Goal: Book appointment/travel/reservation

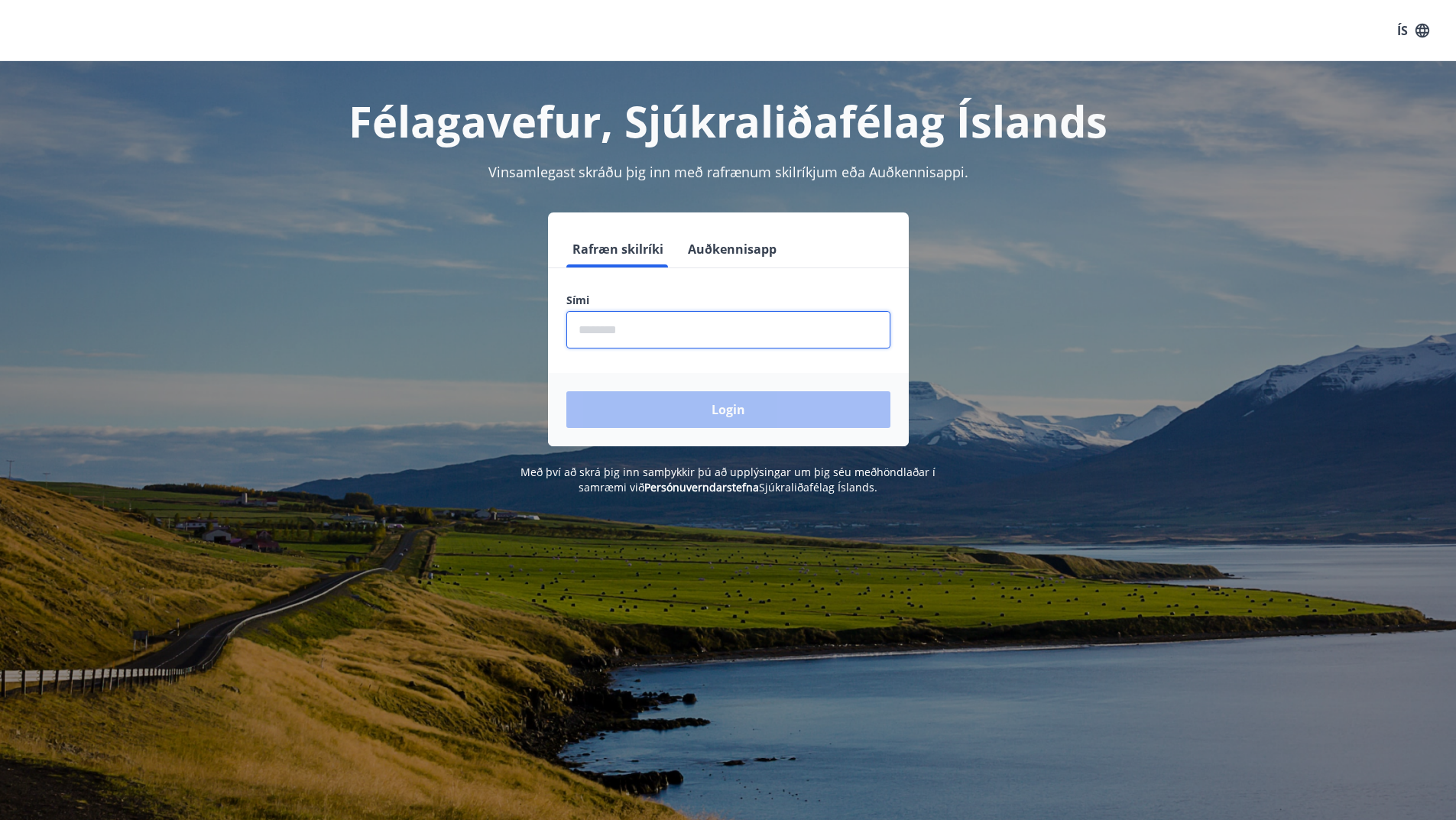
click at [589, 322] on input "phone" at bounding box center [728, 329] width 324 height 38
type input "********"
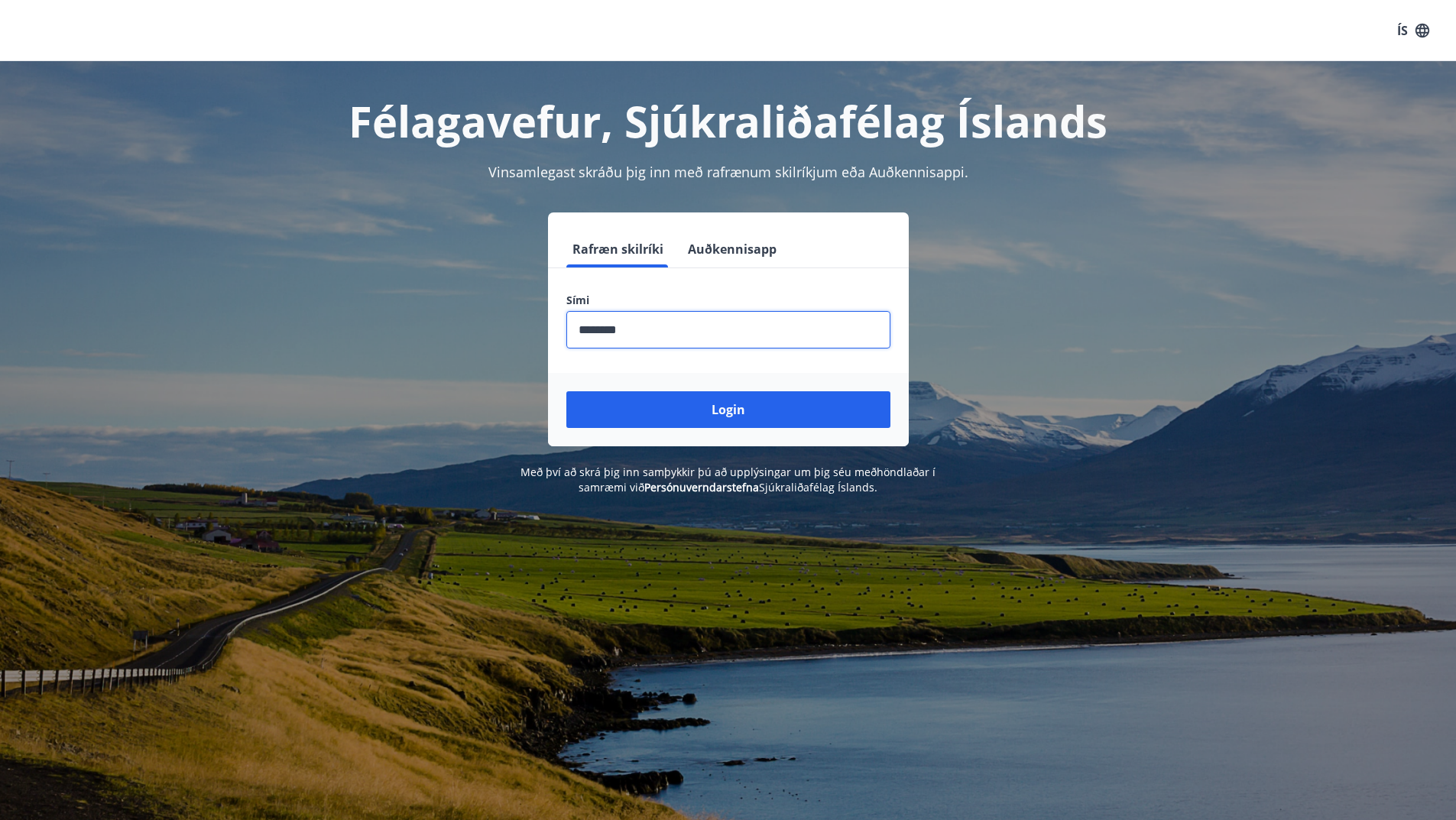
click at [732, 405] on button "Login" at bounding box center [728, 410] width 324 height 37
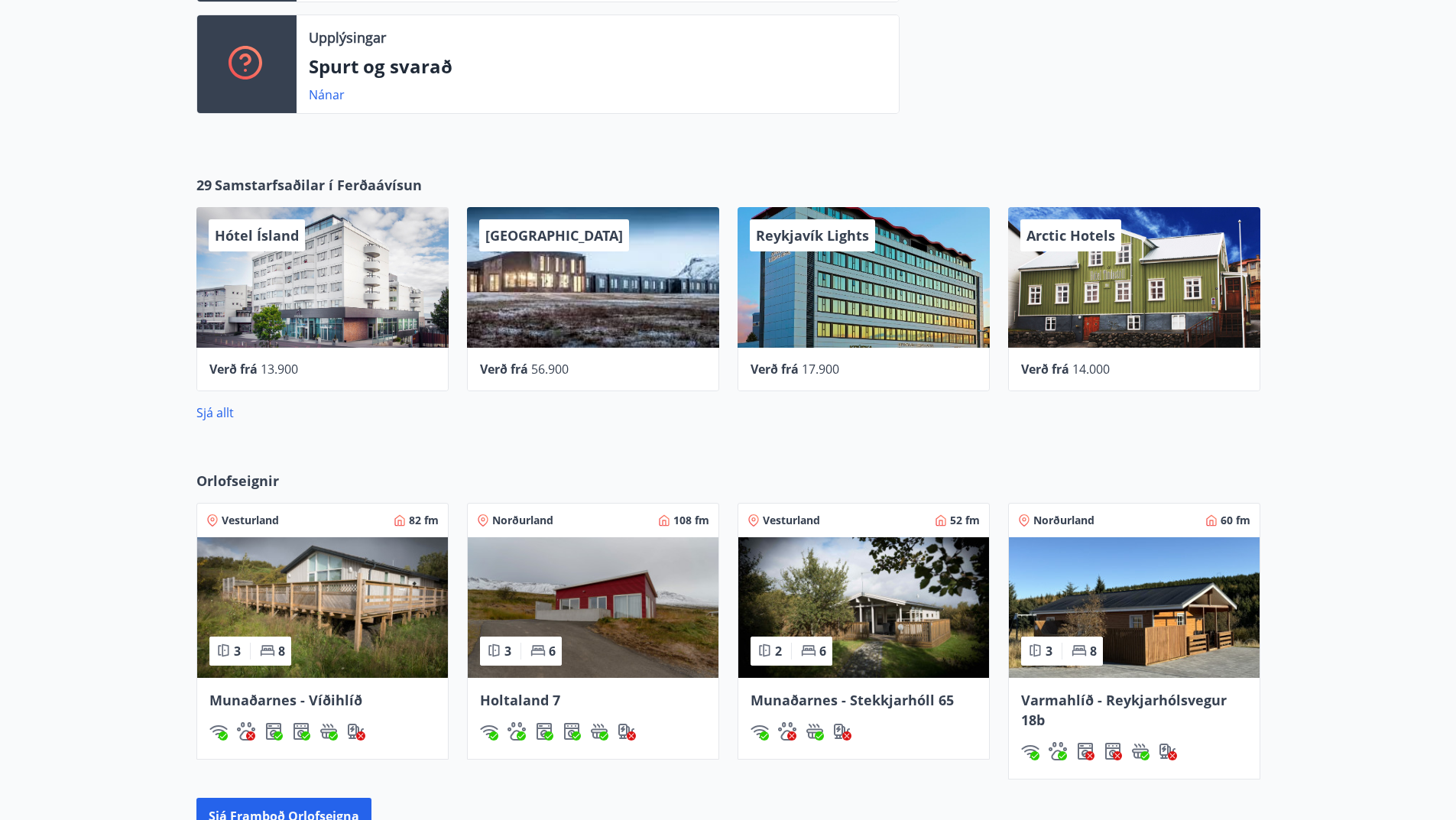
scroll to position [611, 0]
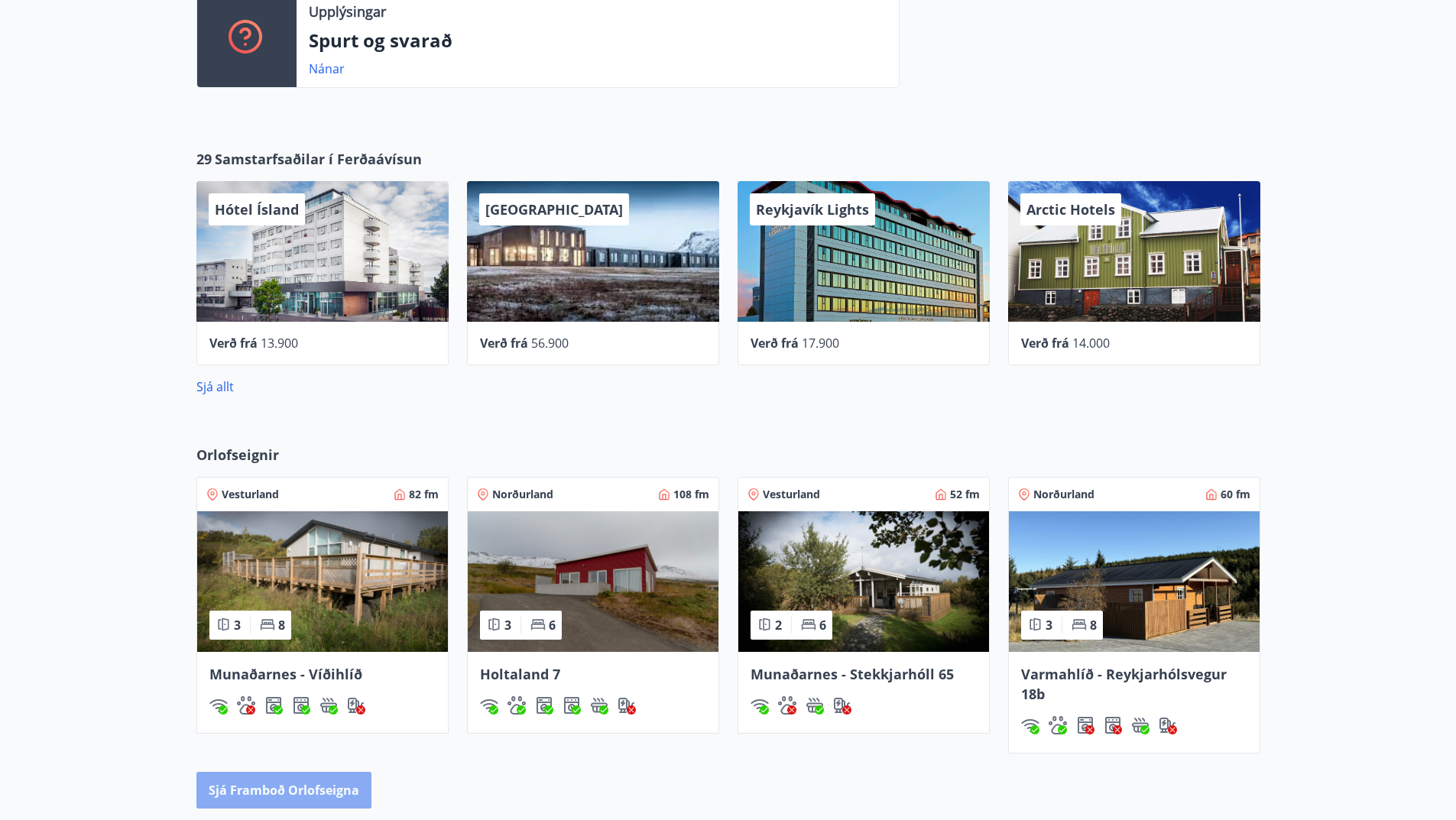
click at [294, 783] on button "Sjá framboð orlofseigna" at bounding box center [284, 790] width 175 height 37
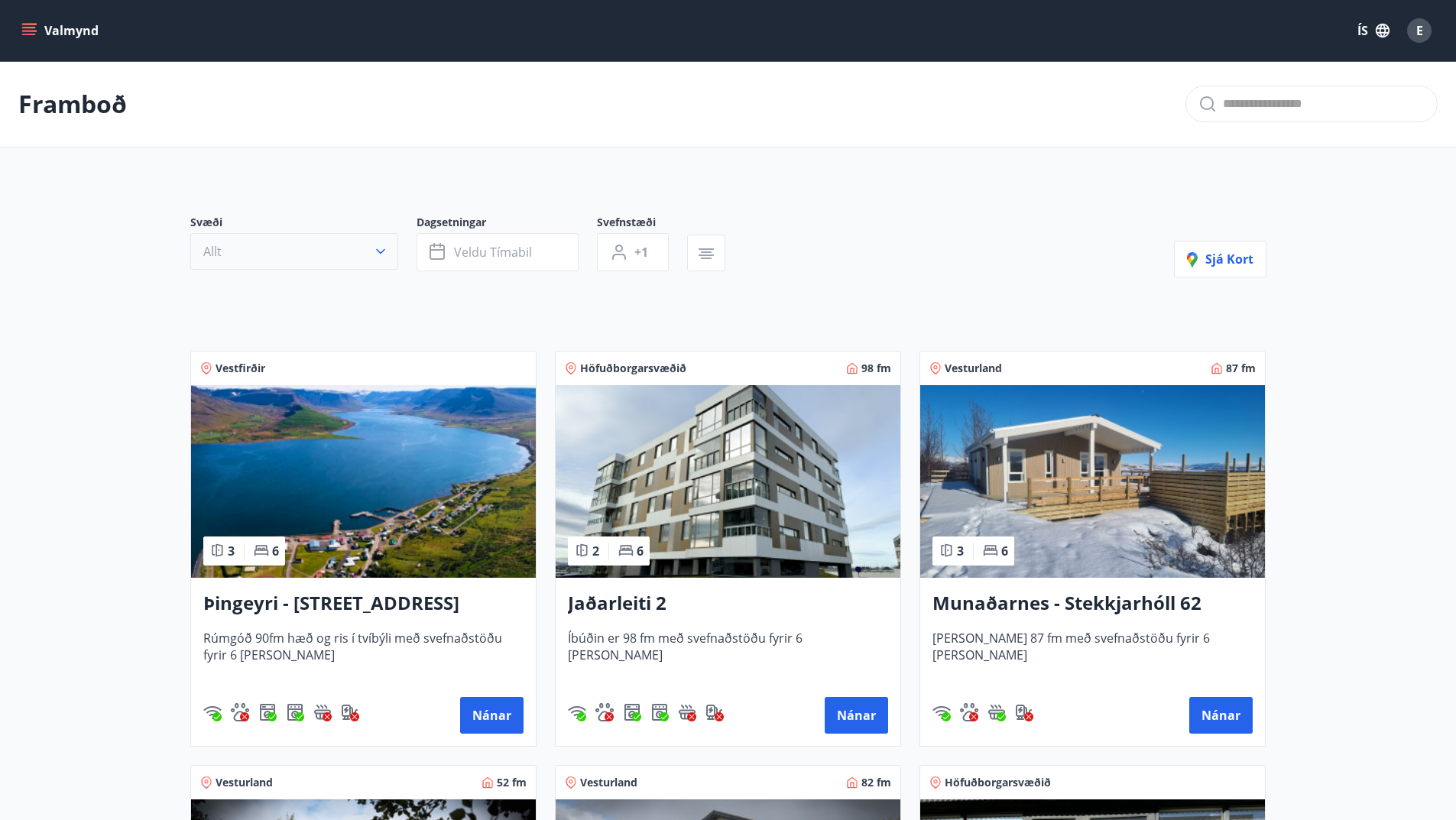
click at [385, 249] on icon "button" at bounding box center [380, 252] width 9 height 5
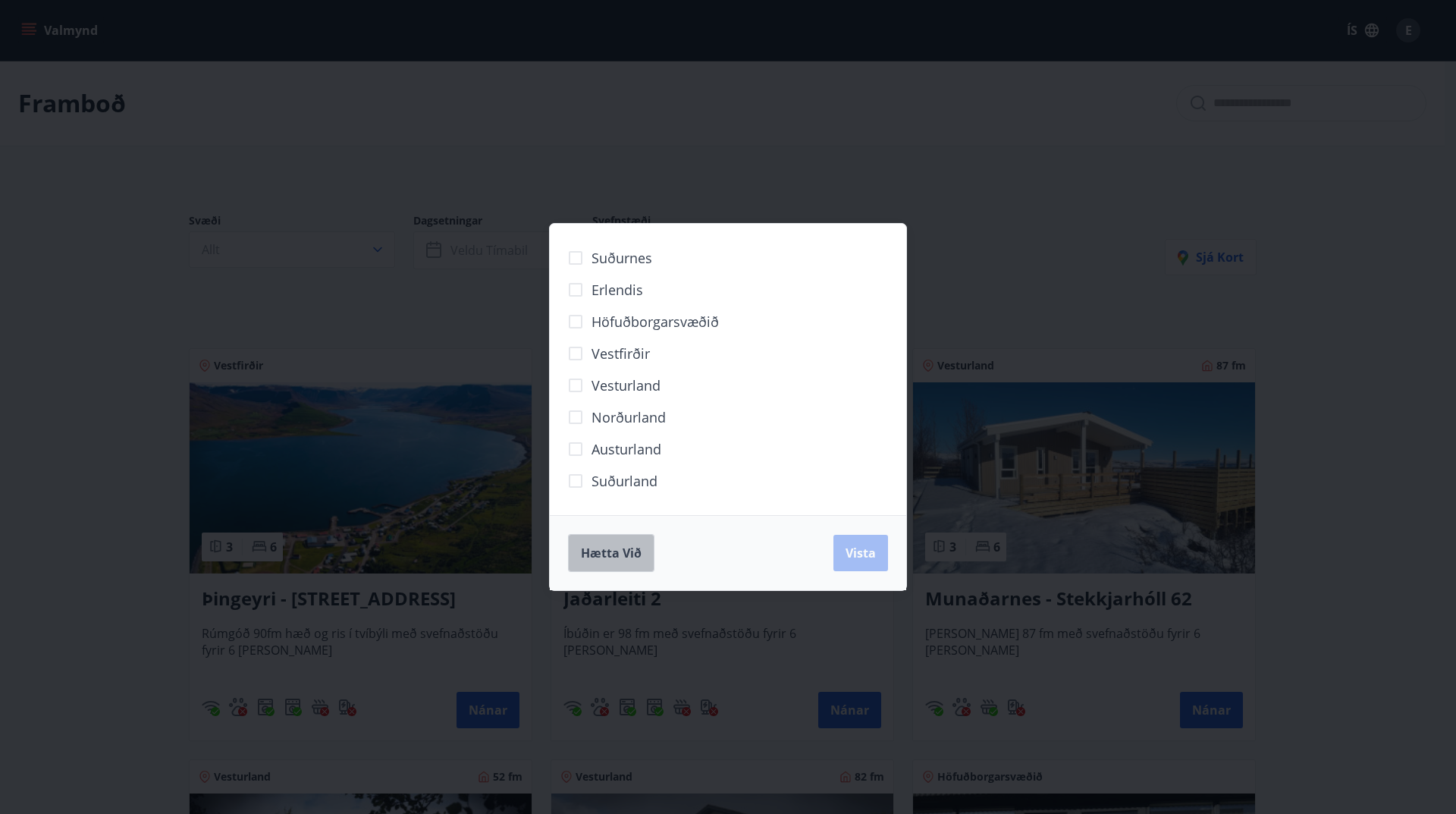
click at [596, 547] on span "Hætta við" at bounding box center [611, 553] width 61 height 17
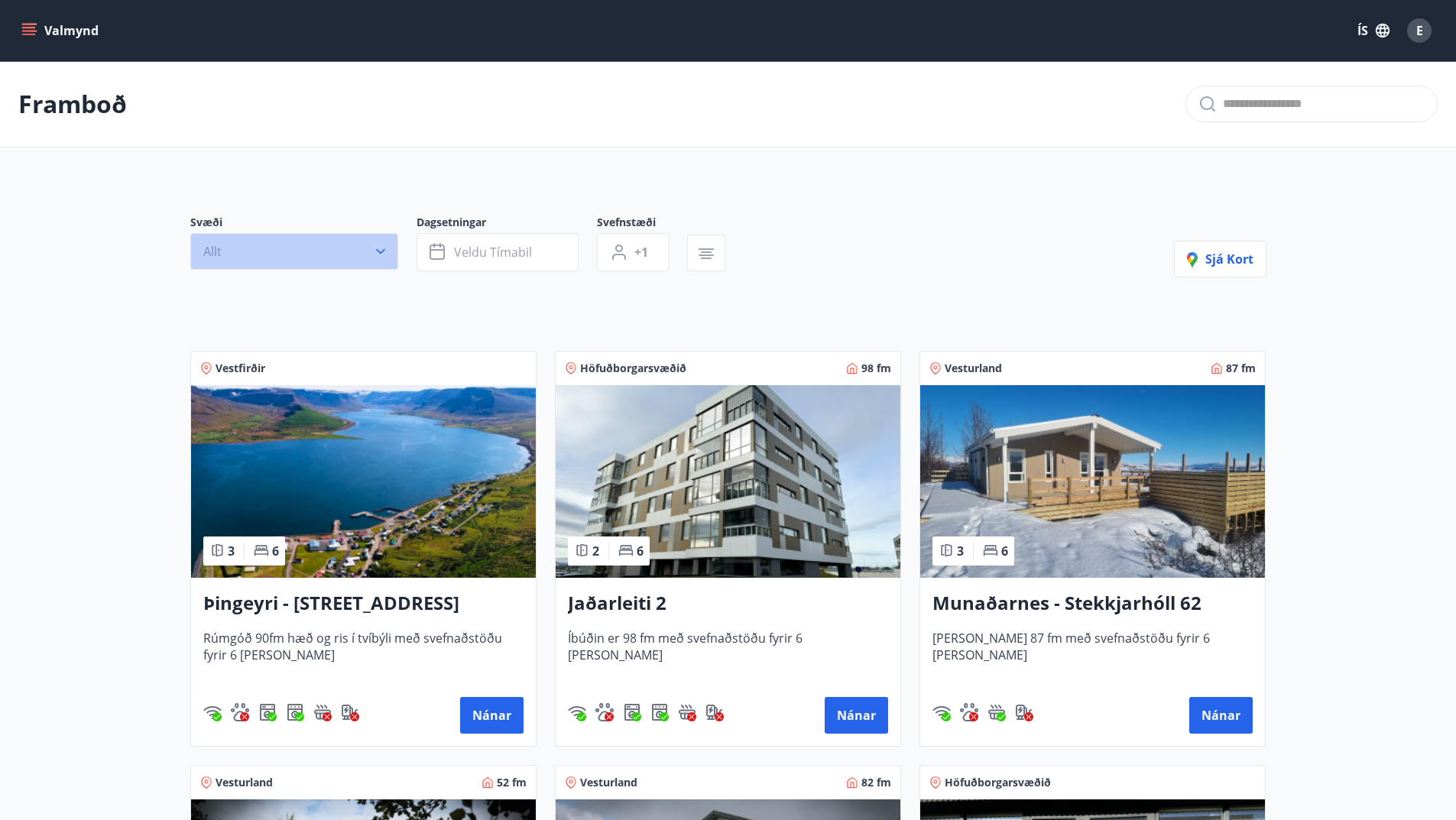
click at [378, 250] on icon "button" at bounding box center [380, 251] width 15 height 15
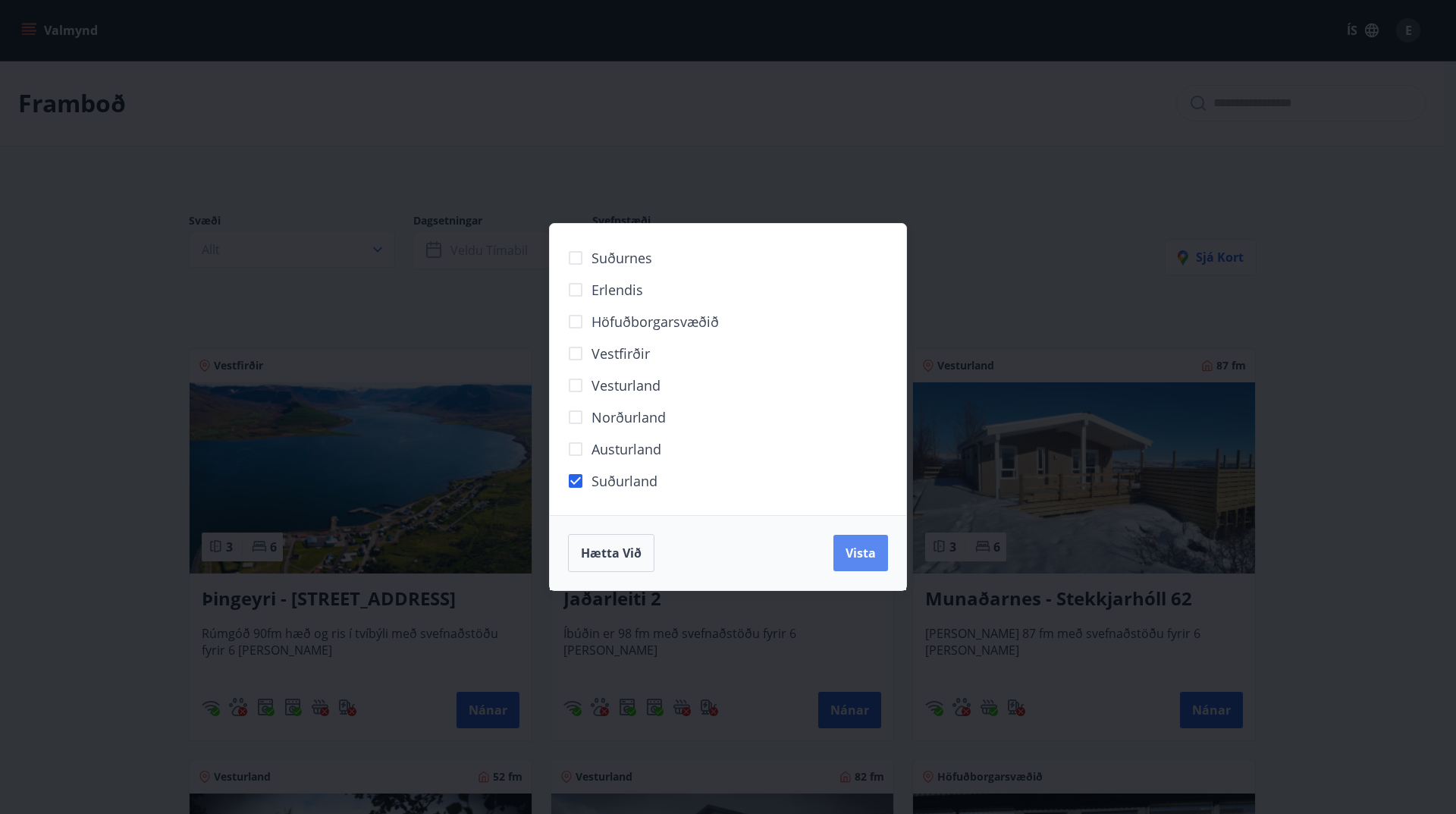
click at [859, 551] on span "Vista" at bounding box center [860, 553] width 30 height 17
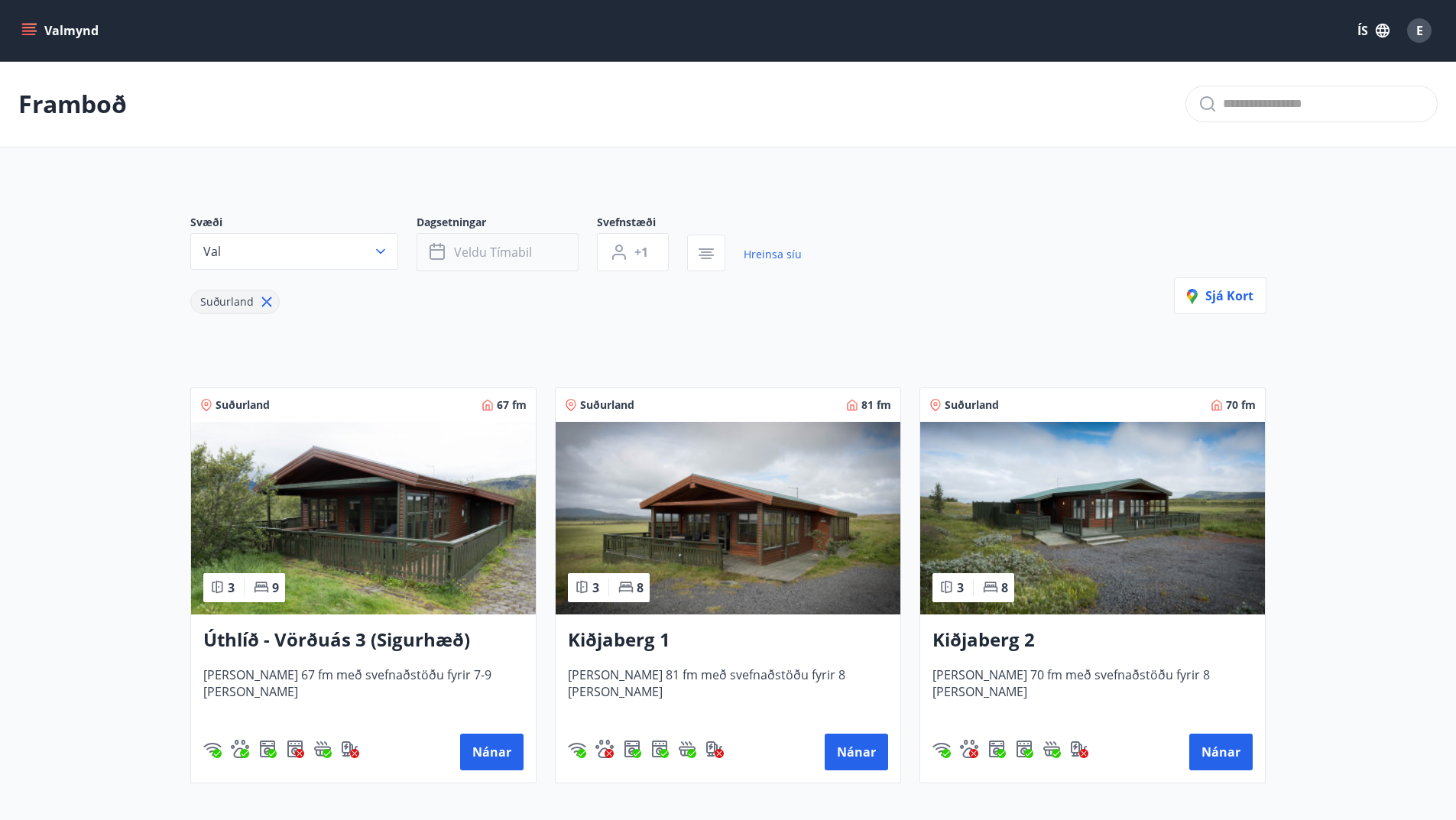
click at [447, 246] on icon "button" at bounding box center [439, 252] width 18 height 18
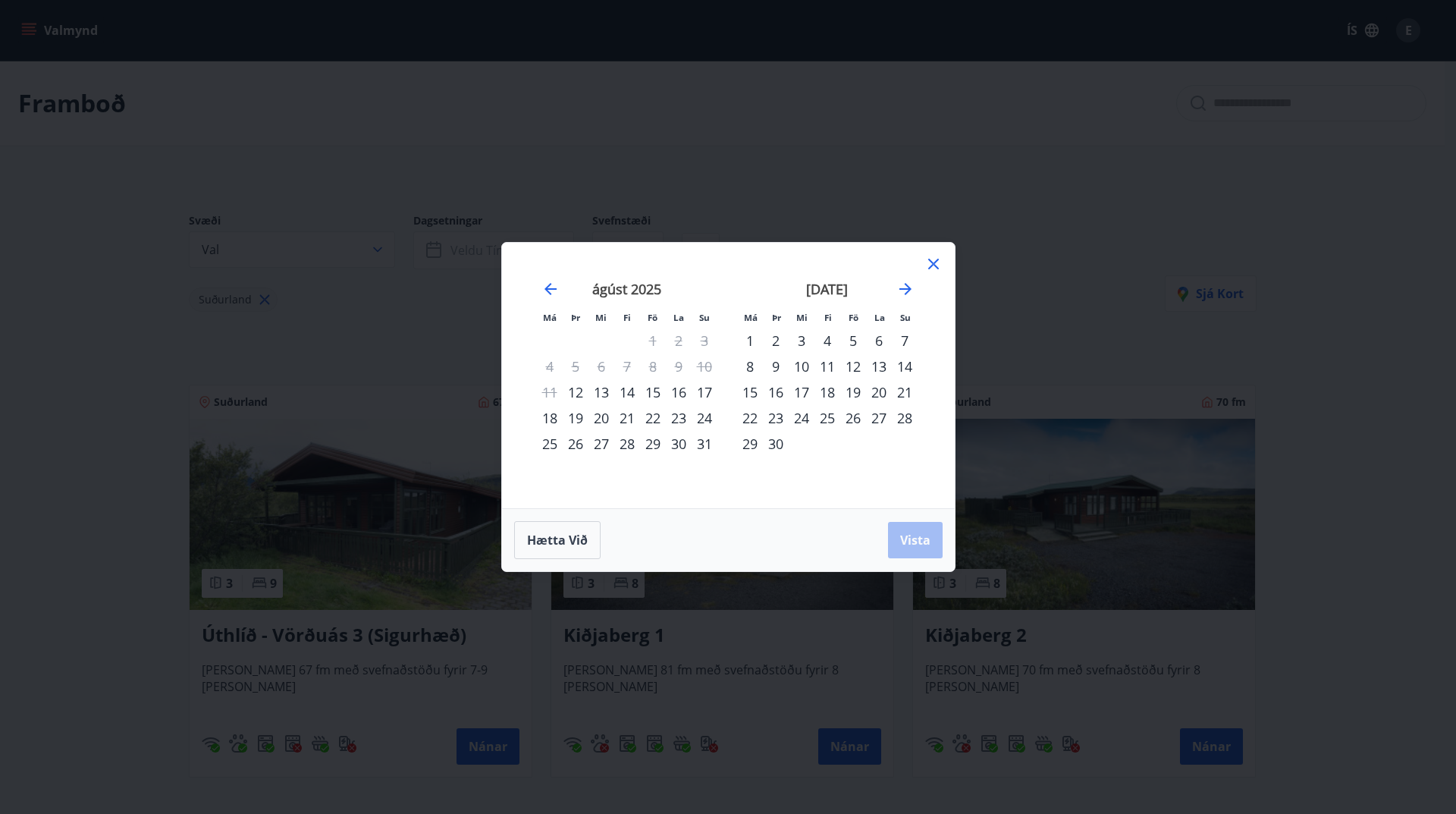
click at [855, 418] on div "26" at bounding box center [853, 417] width 26 height 26
click at [906, 414] on div "28" at bounding box center [904, 417] width 26 height 26
click at [916, 533] on span "Vista" at bounding box center [915, 540] width 30 height 17
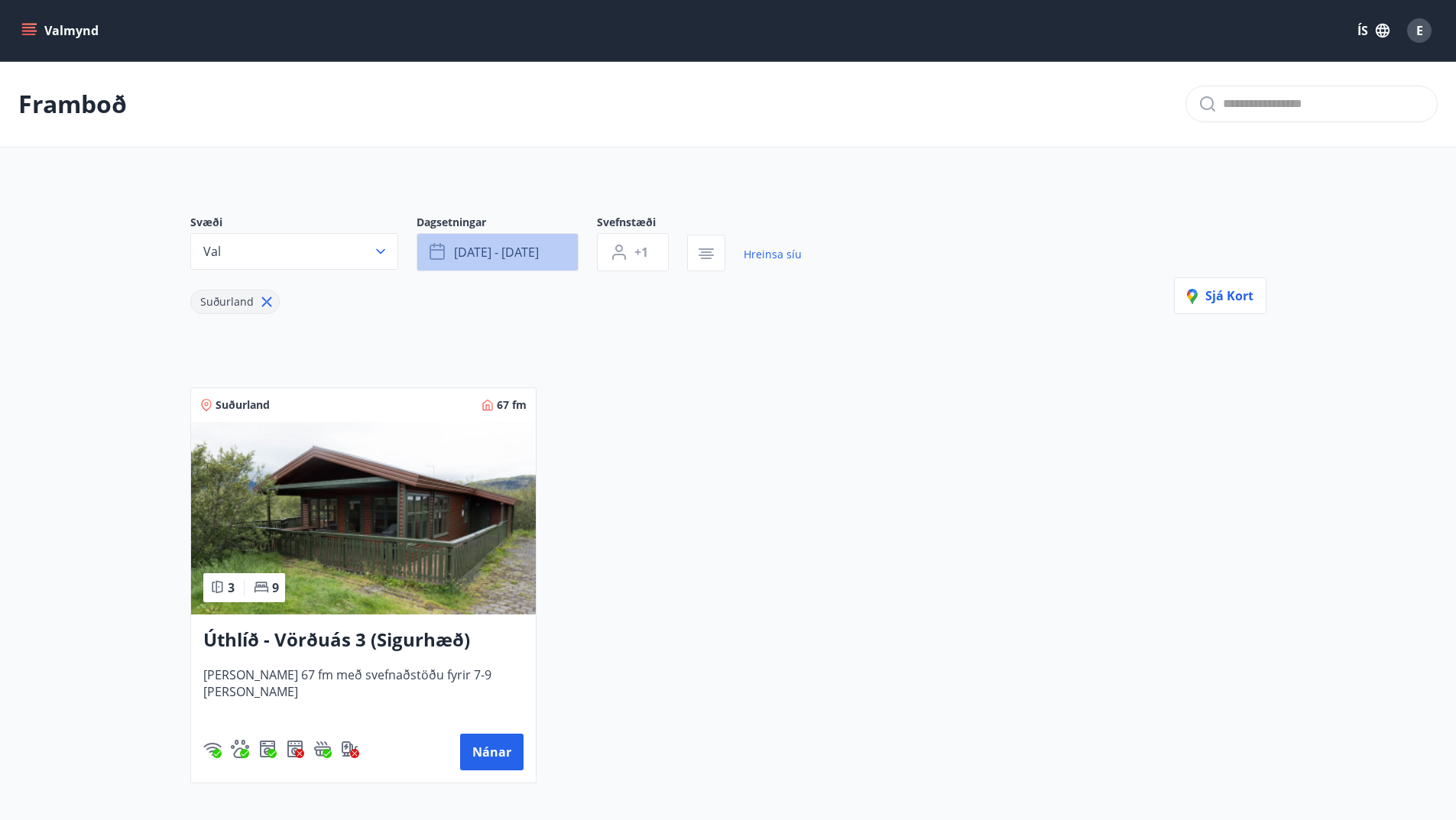
click at [535, 252] on span "sep 26 - sep 28" at bounding box center [496, 252] width 85 height 17
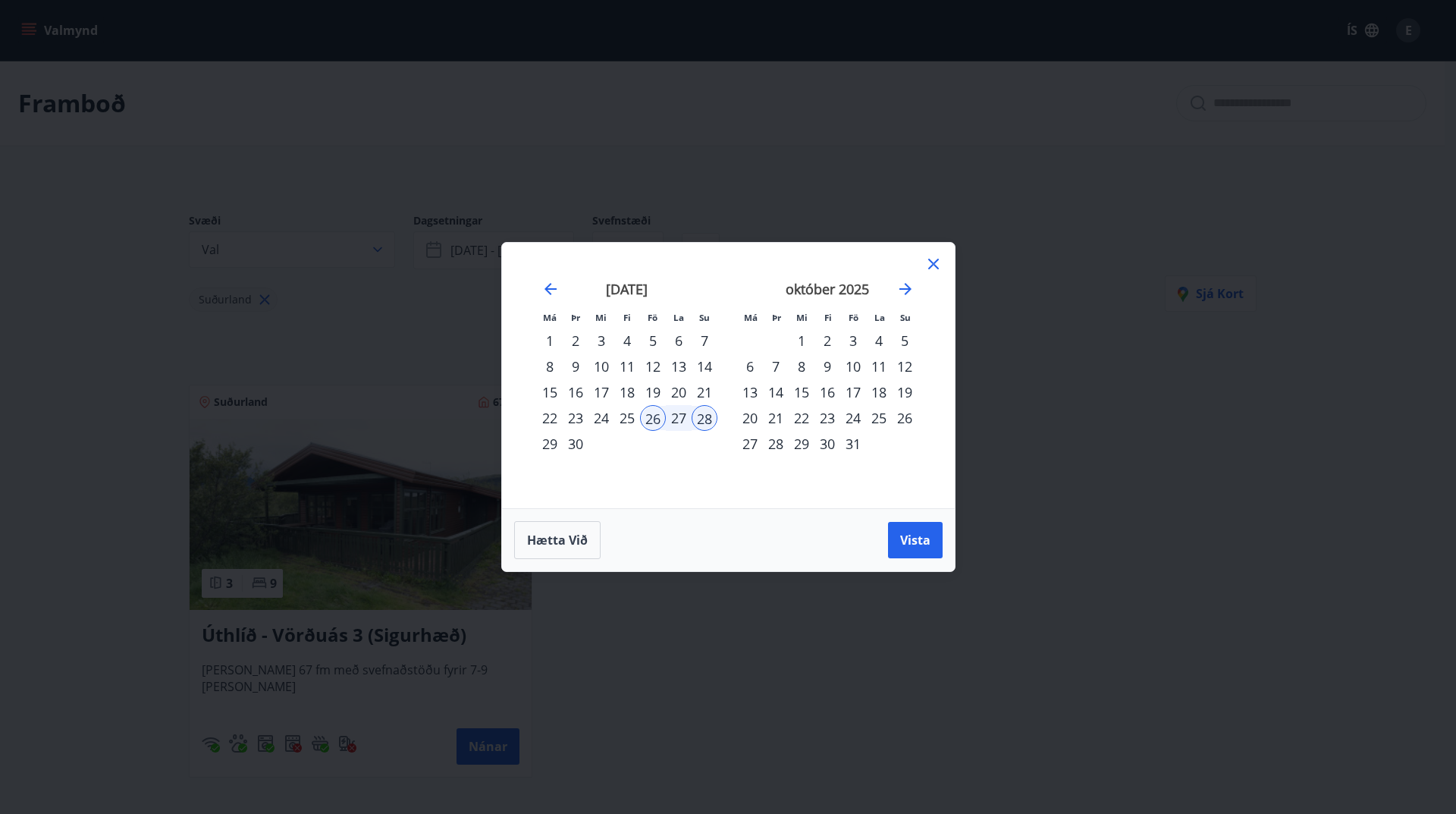
click at [654, 415] on div "26" at bounding box center [652, 417] width 26 height 26
drag, startPoint x: 559, startPoint y: 531, endPoint x: 551, endPoint y: 534, distance: 8.5
click at [553, 536] on button "Hætta við" at bounding box center [557, 540] width 87 height 38
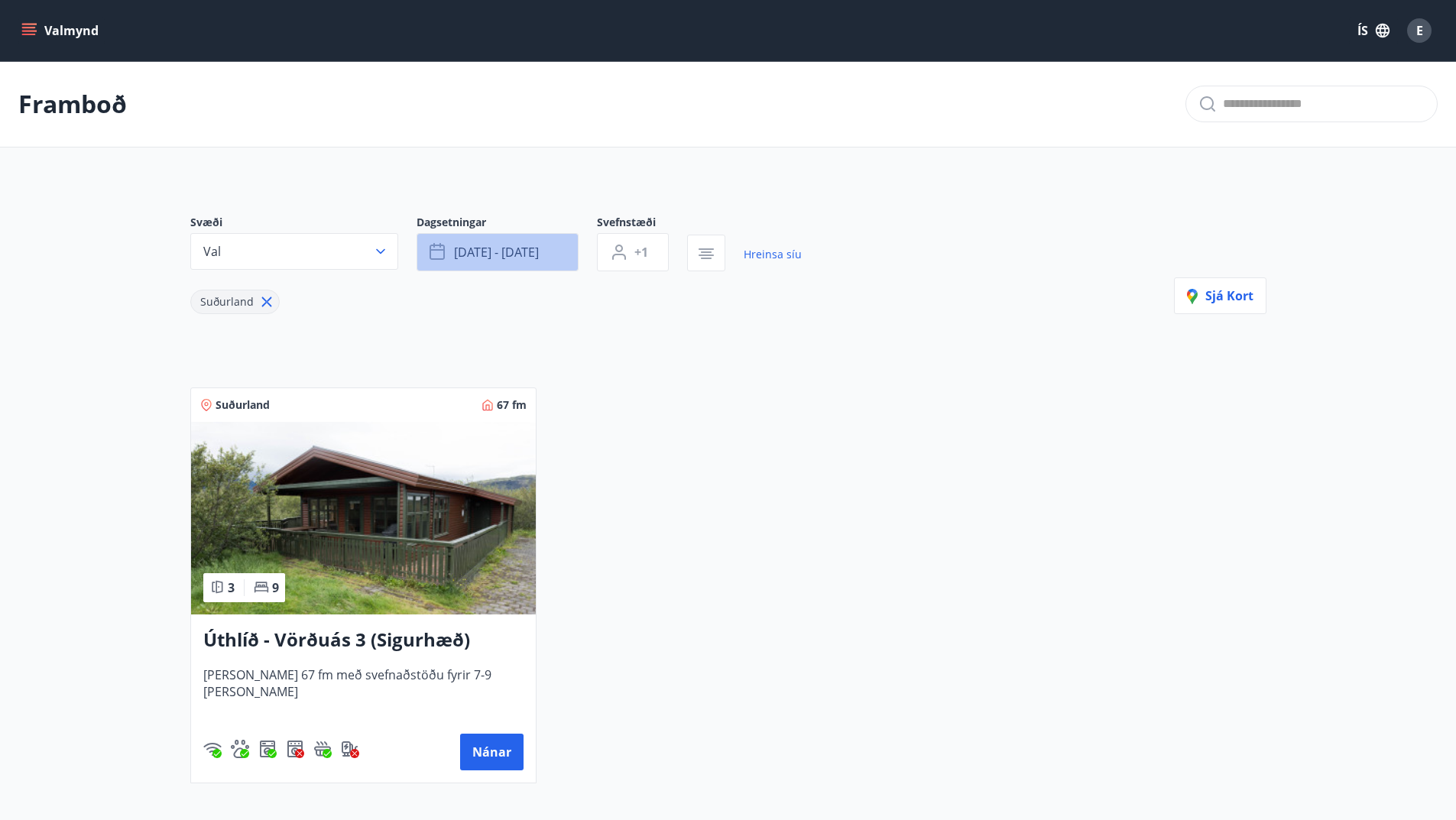
click at [539, 256] on span "sep 26 - sep 28" at bounding box center [496, 252] width 85 height 17
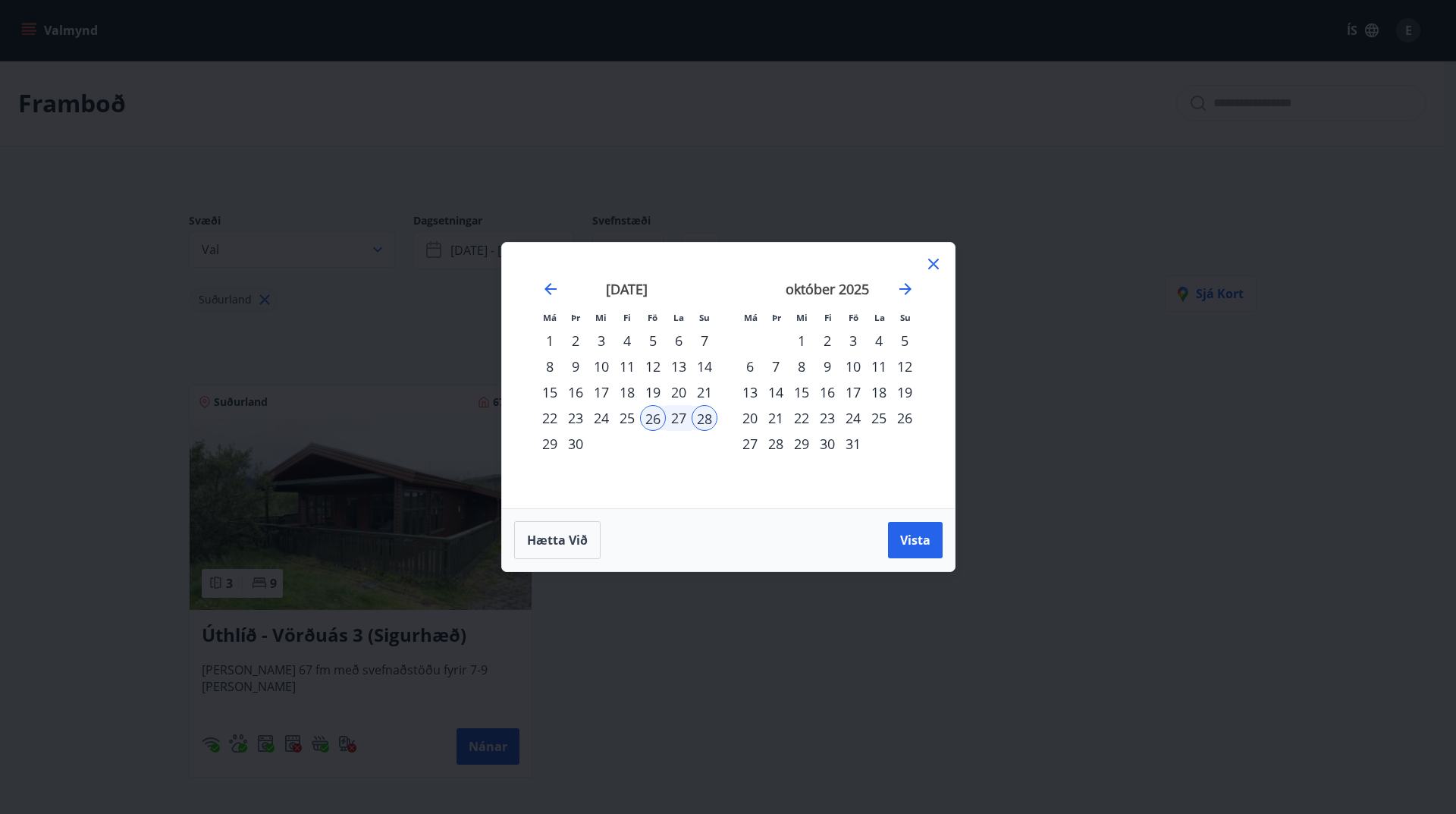
click at [657, 418] on div "26" at bounding box center [652, 417] width 26 height 26
click at [571, 536] on span "Hætta við" at bounding box center [557, 540] width 61 height 17
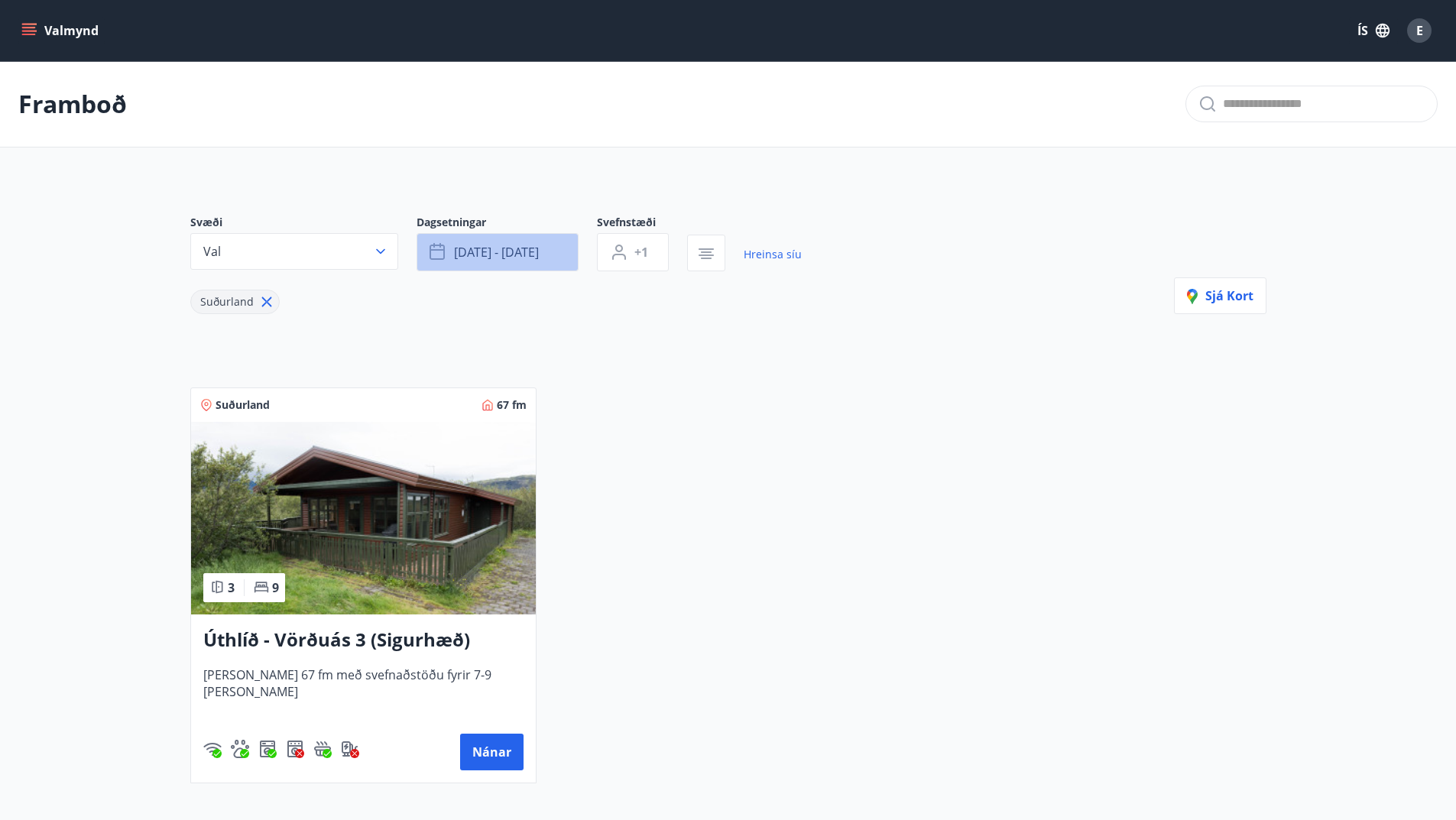
click at [504, 249] on span "sep 26 - sep 28" at bounding box center [496, 252] width 85 height 17
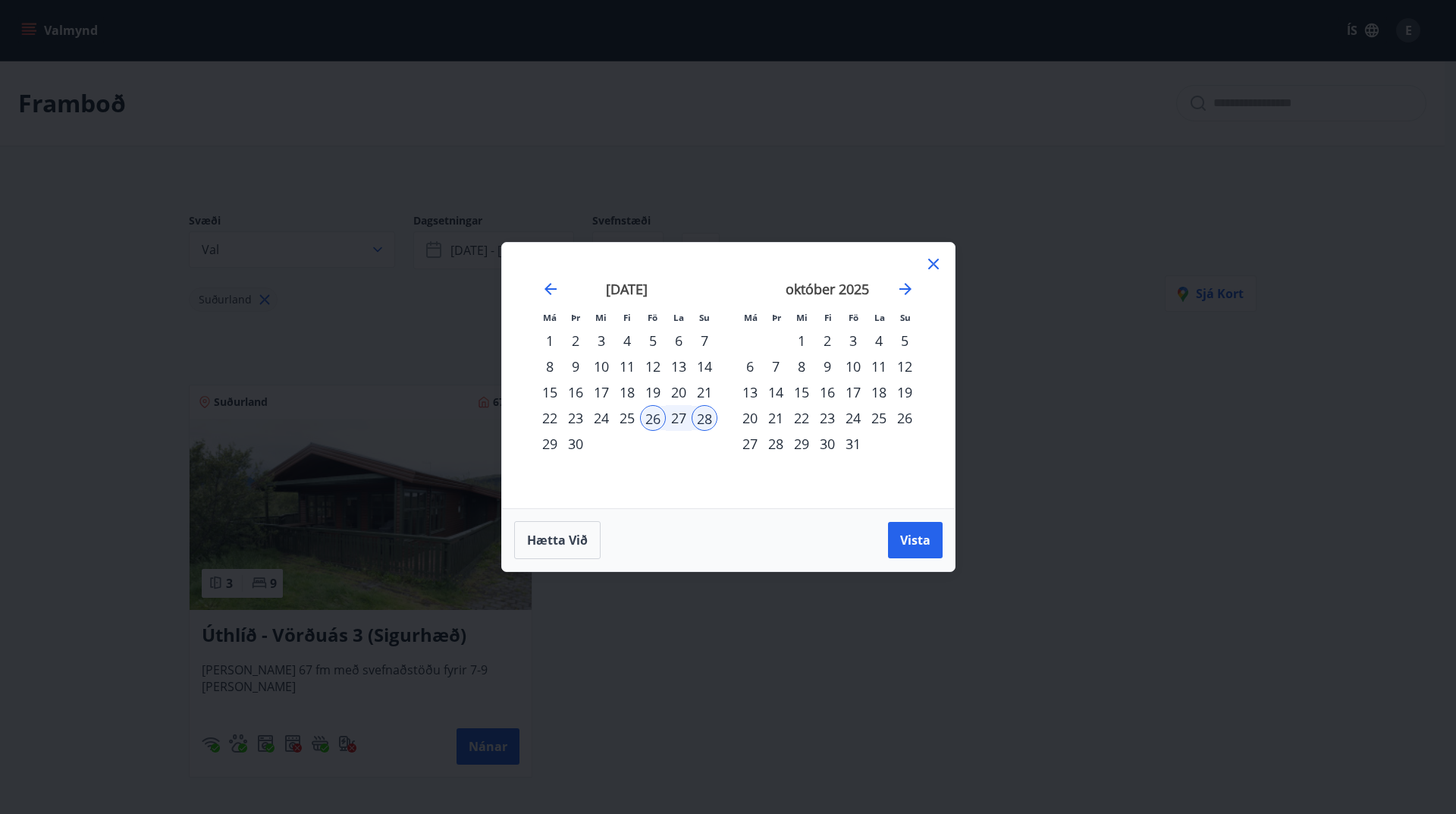
click at [851, 415] on div "24" at bounding box center [853, 417] width 26 height 26
click at [905, 415] on div "26" at bounding box center [904, 417] width 26 height 26
click at [913, 537] on span "Vista" at bounding box center [915, 540] width 30 height 17
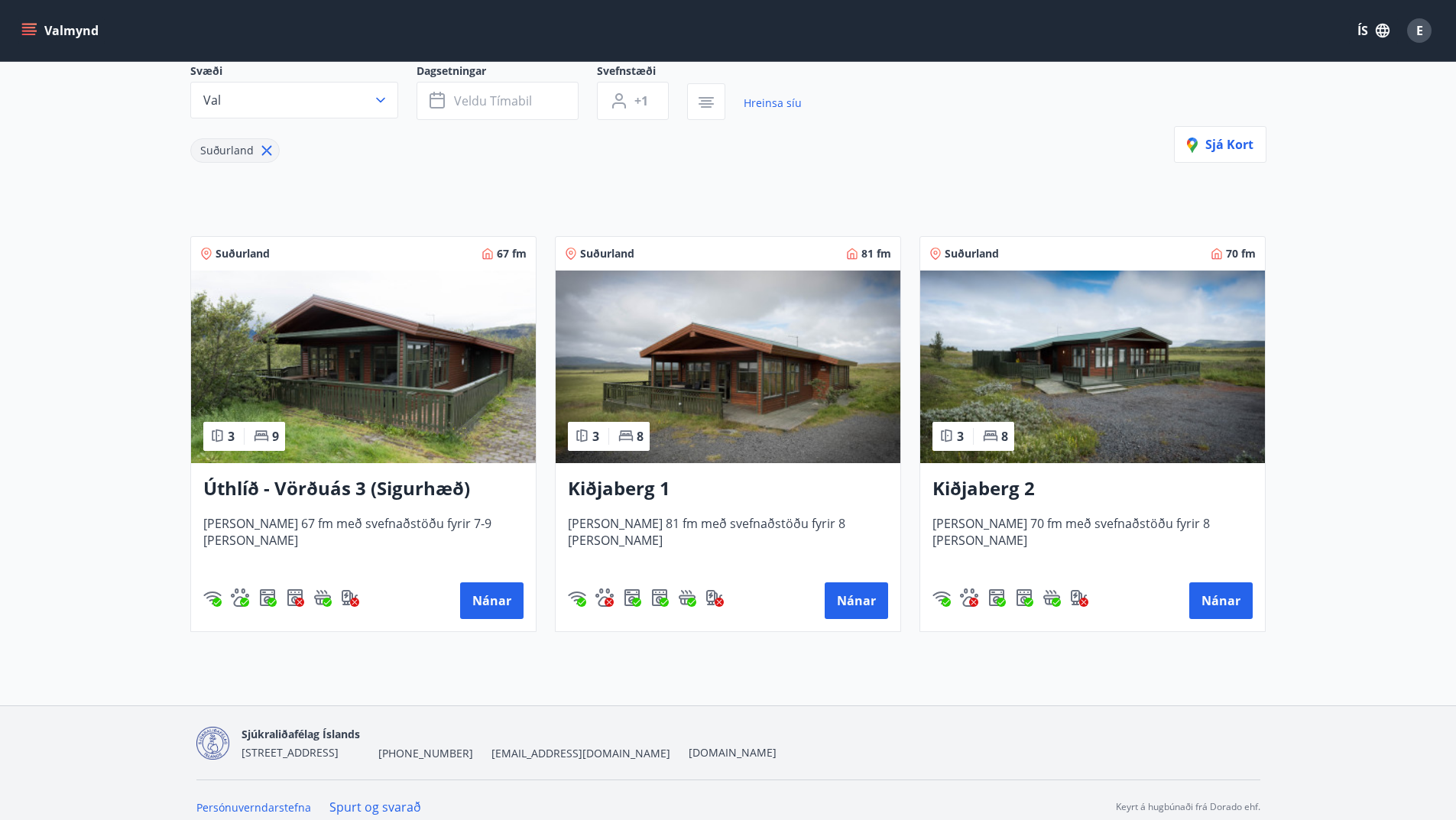
scroll to position [165, 0]
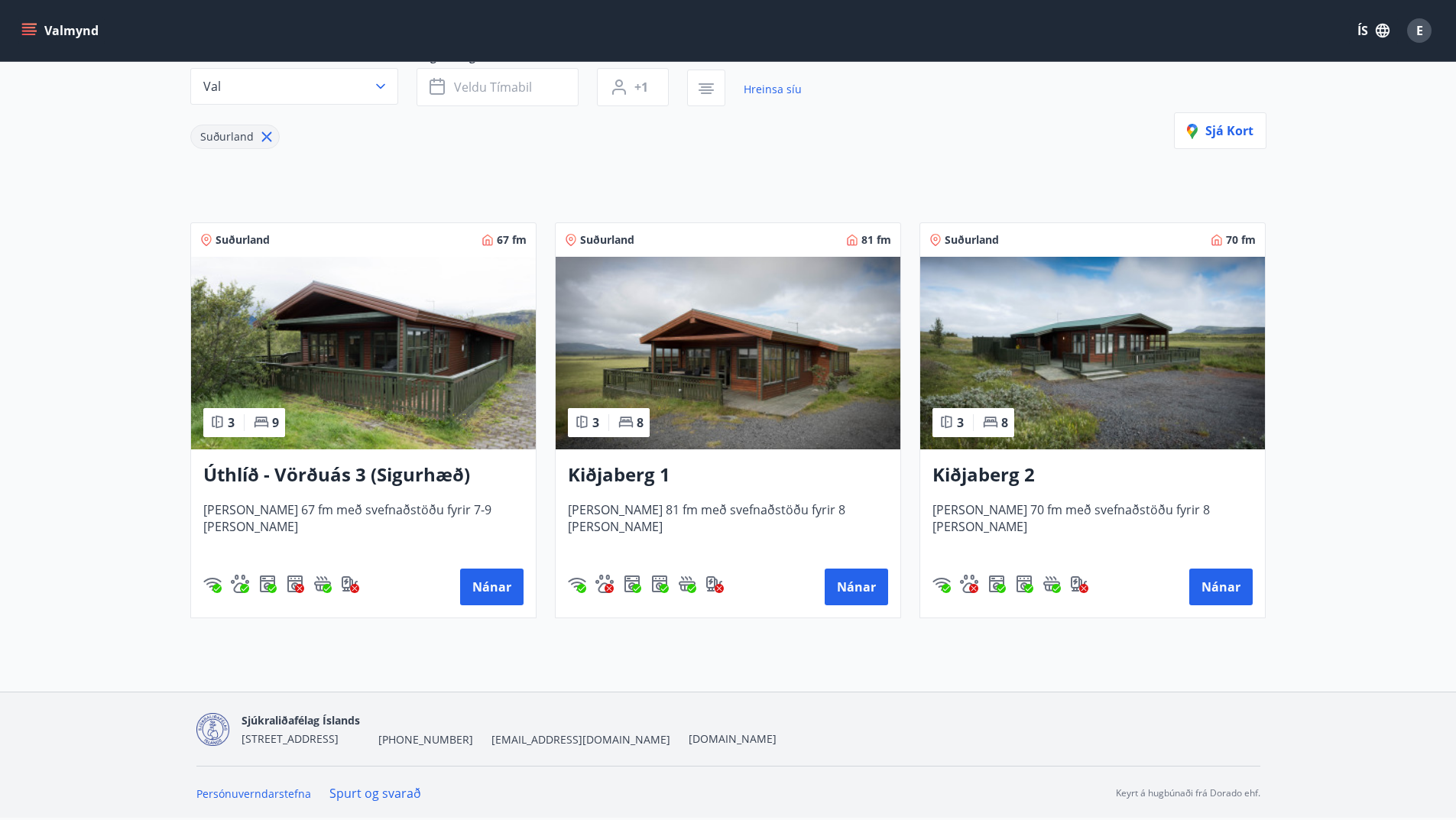
click at [730, 376] on img at bounding box center [728, 353] width 345 height 192
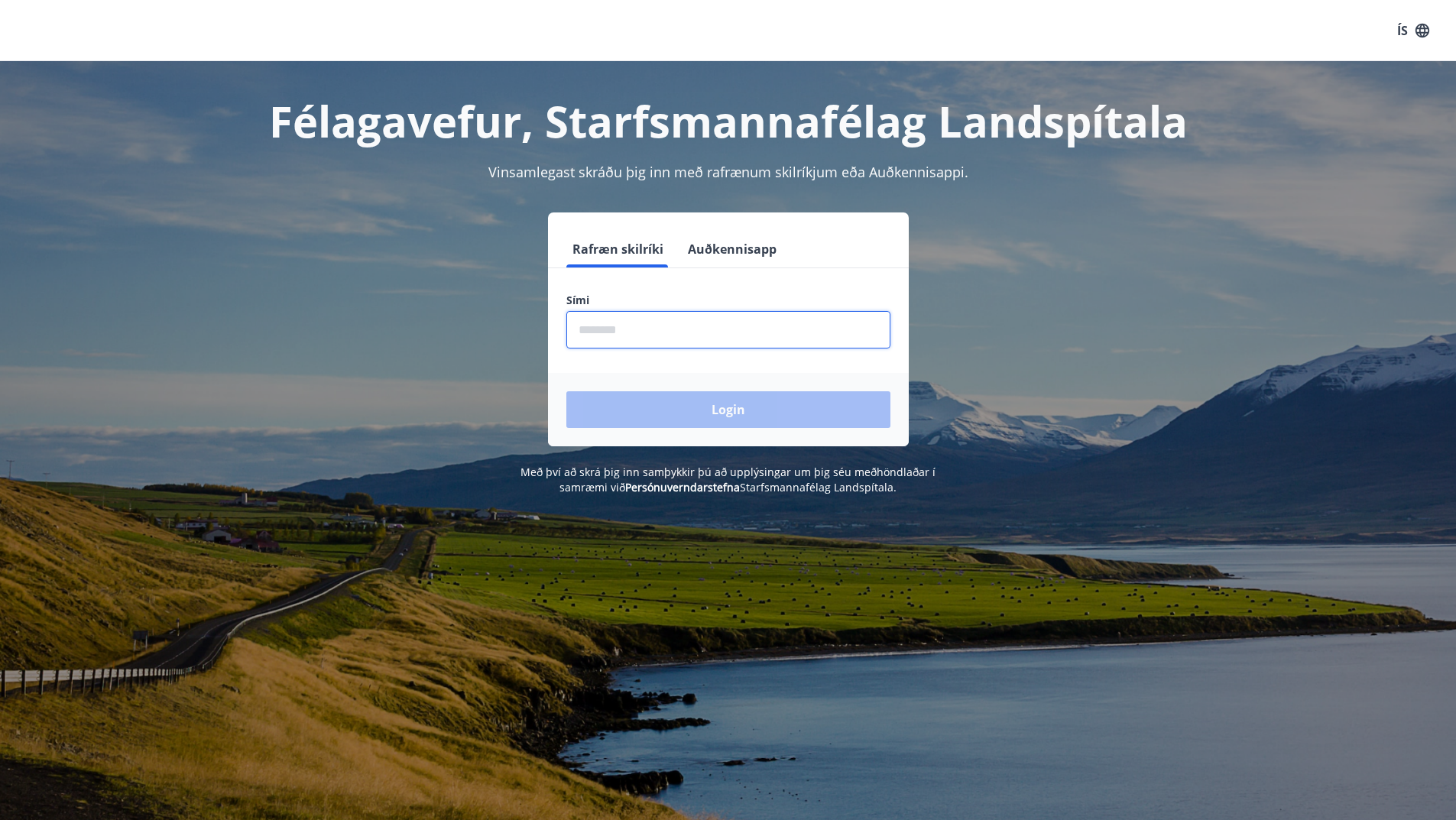
click at [584, 327] on input "phone" at bounding box center [728, 329] width 324 height 38
type input "********"
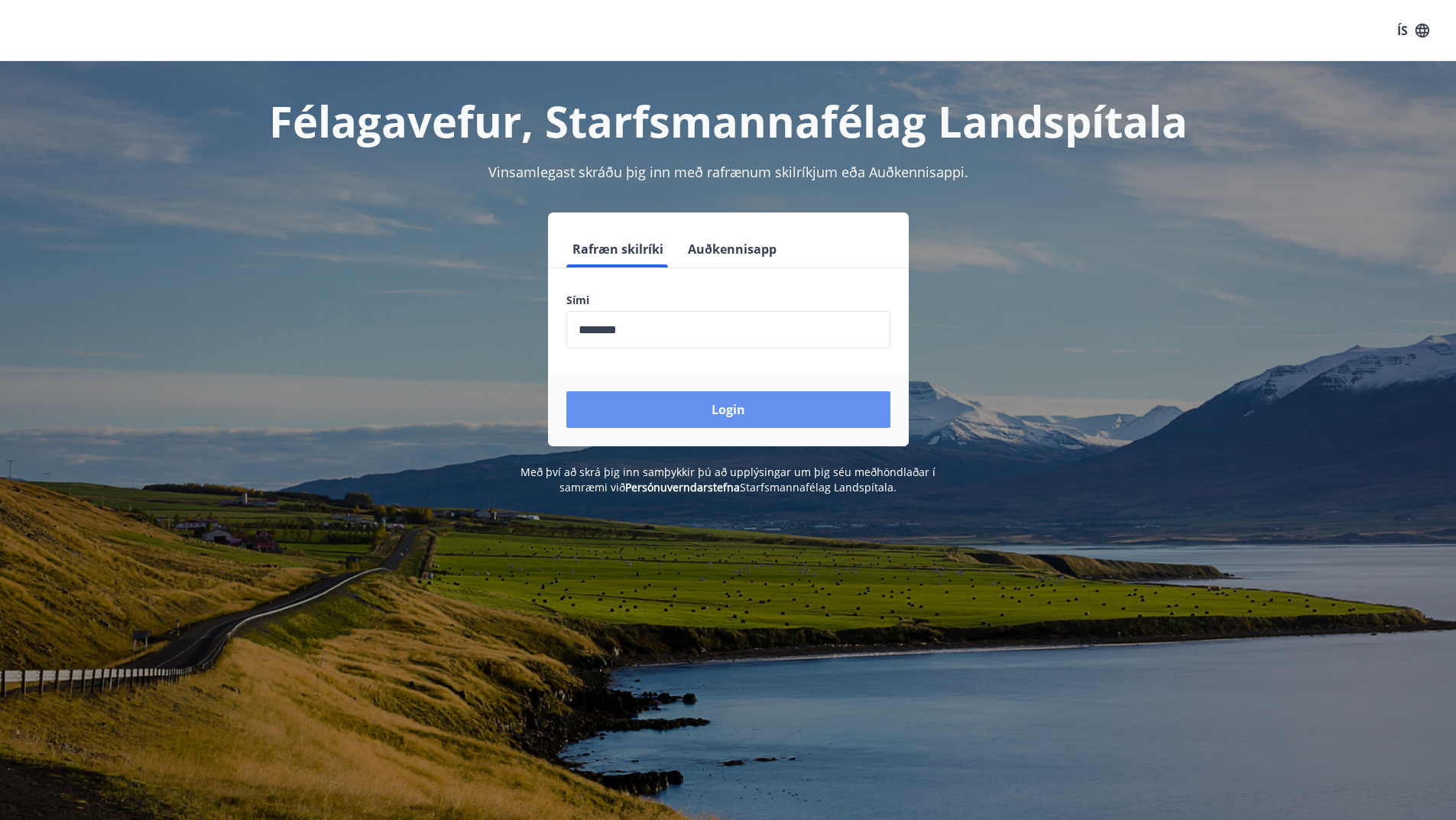
click at [715, 405] on button "Login" at bounding box center [728, 410] width 324 height 37
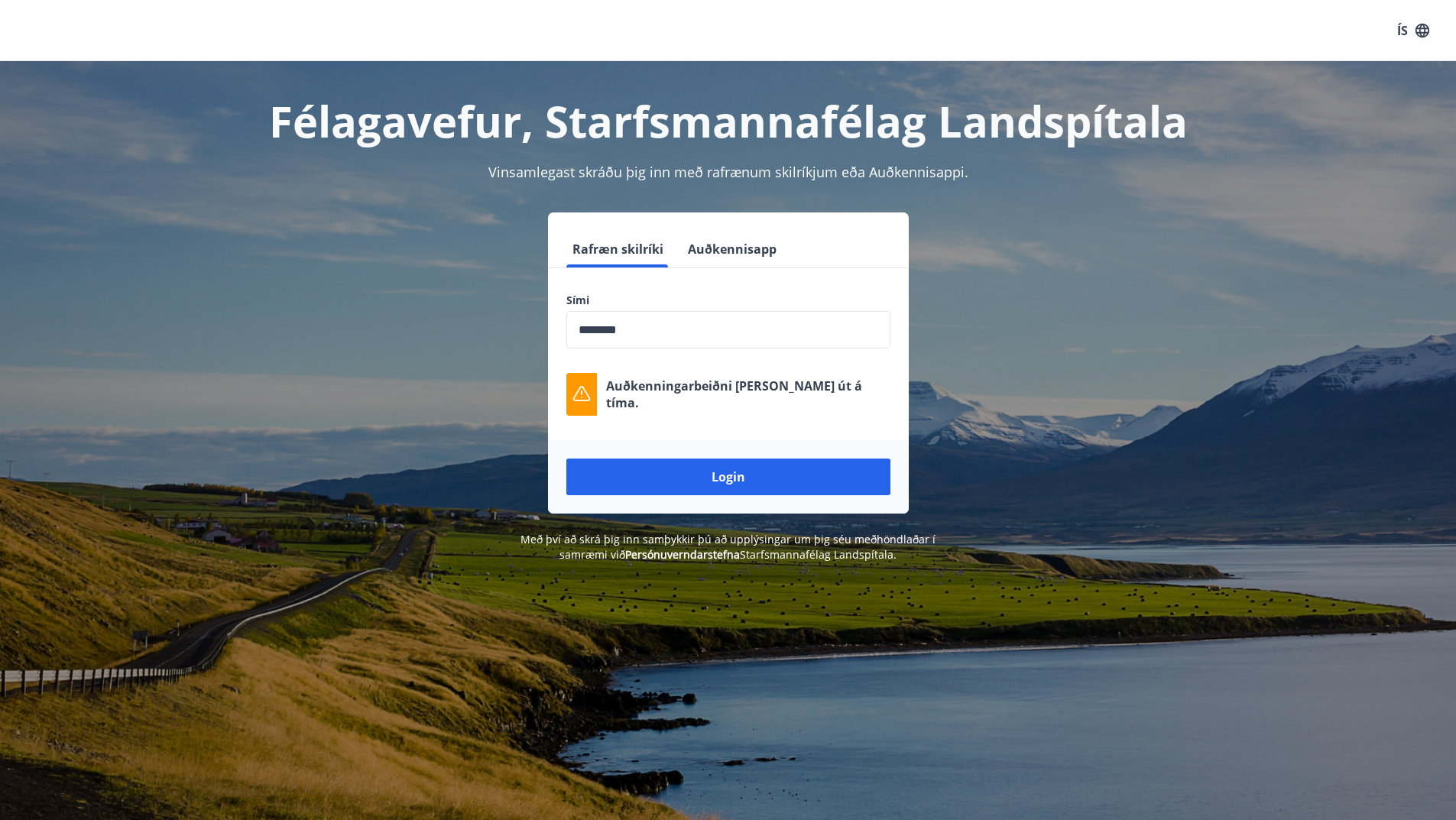
click at [732, 479] on button "Login" at bounding box center [728, 477] width 324 height 37
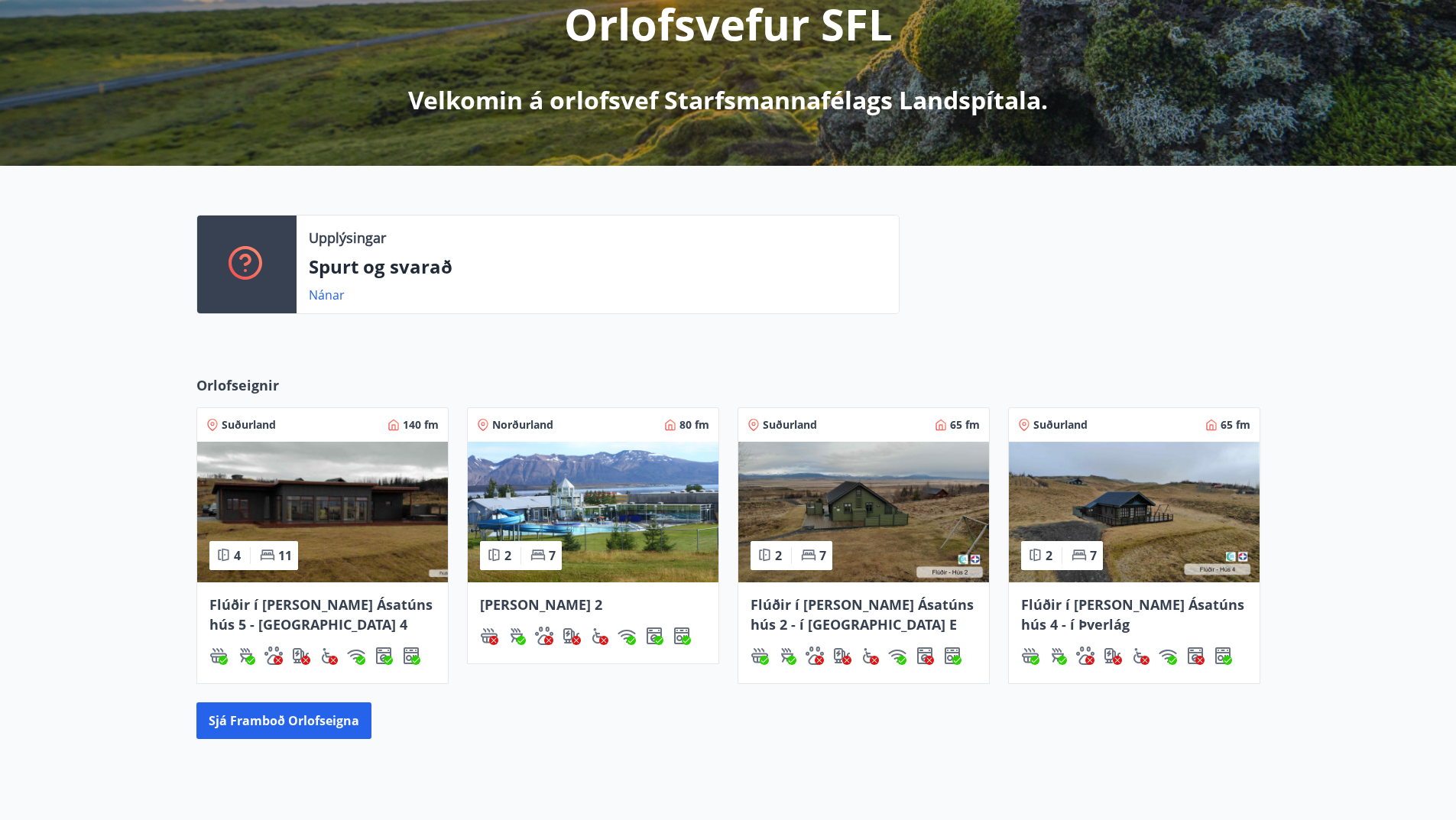
scroll to position [229, 0]
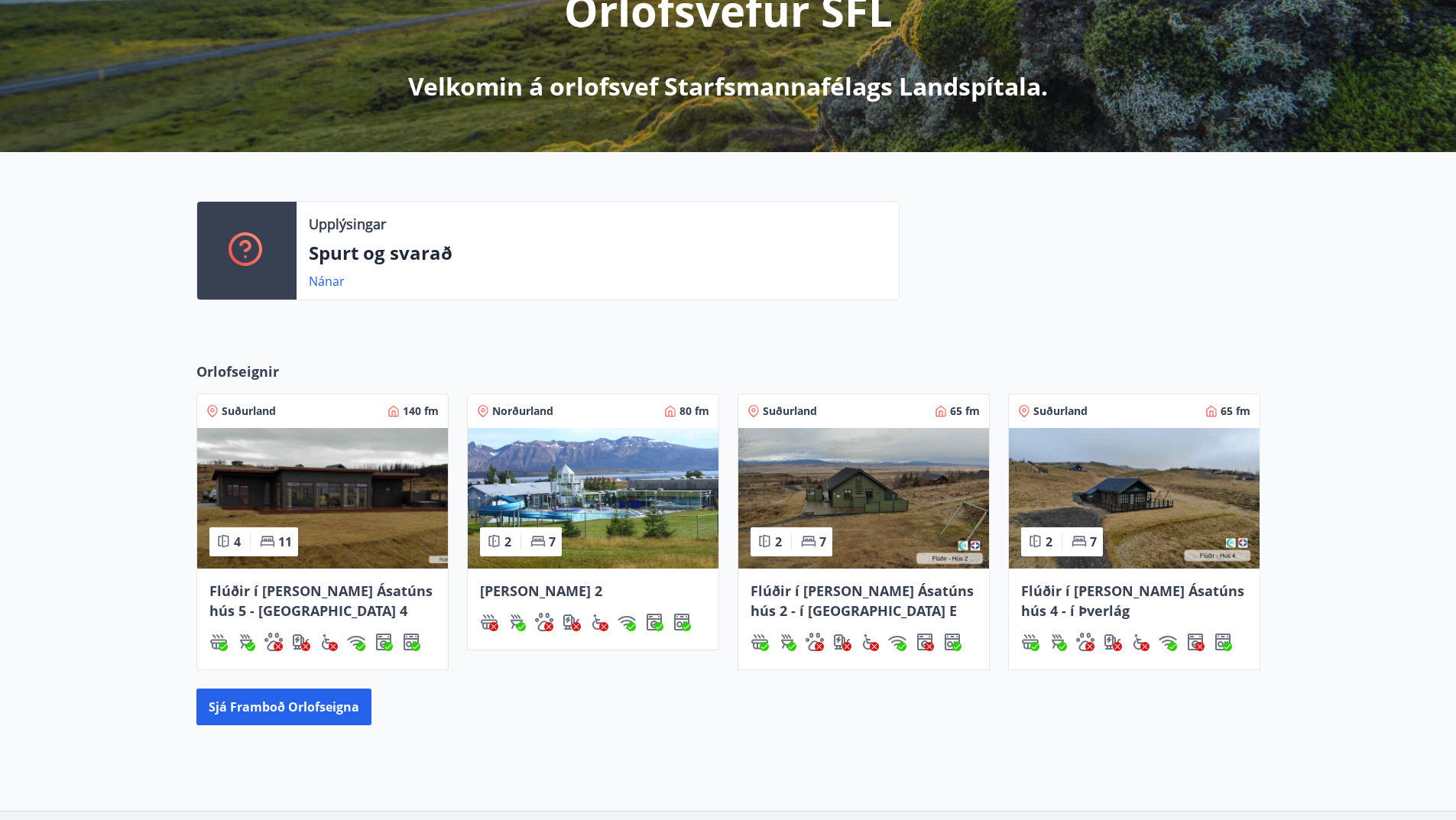
click at [340, 489] on img at bounding box center [322, 498] width 251 height 140
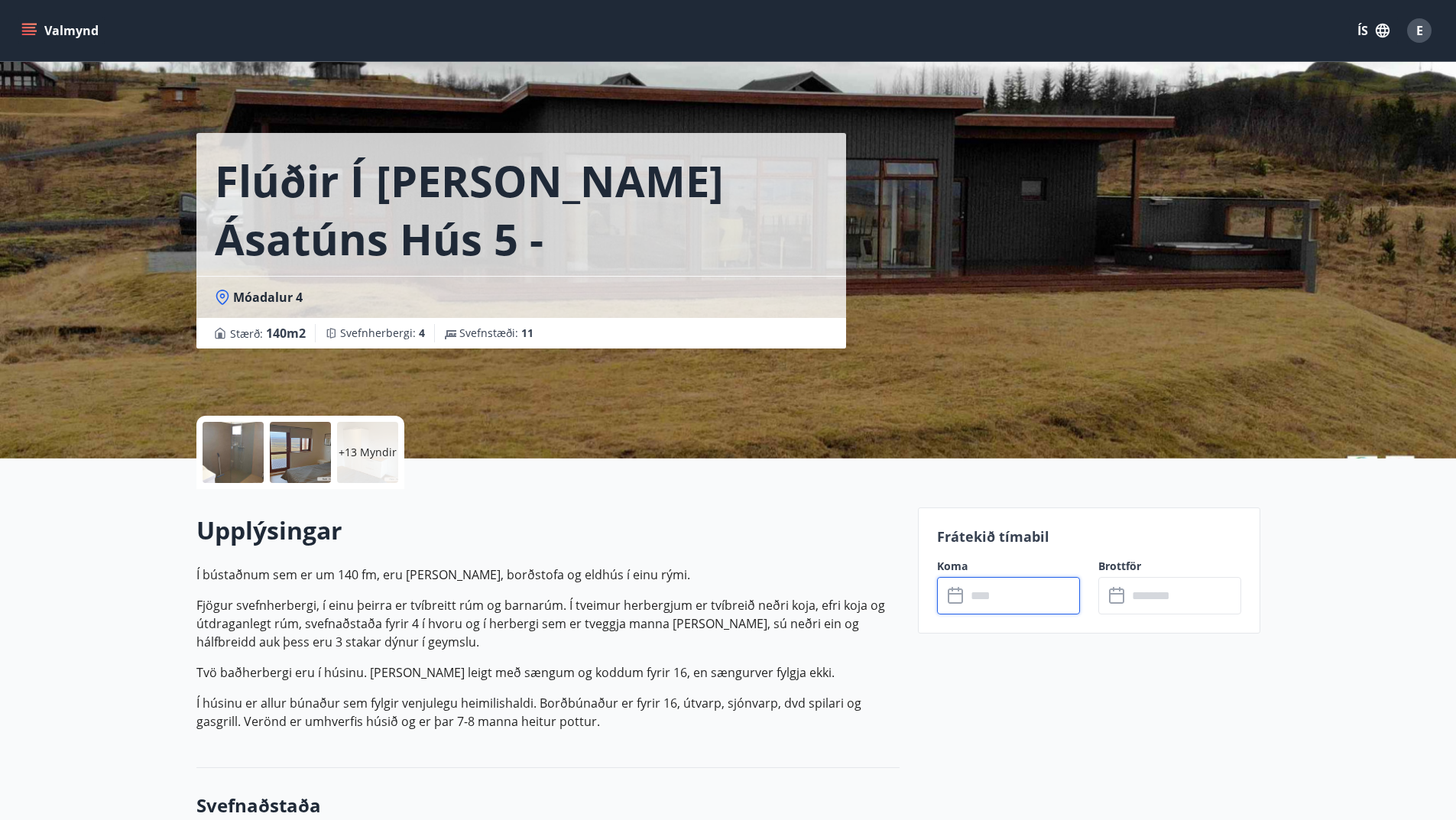
click at [987, 593] on input "text" at bounding box center [1024, 595] width 114 height 38
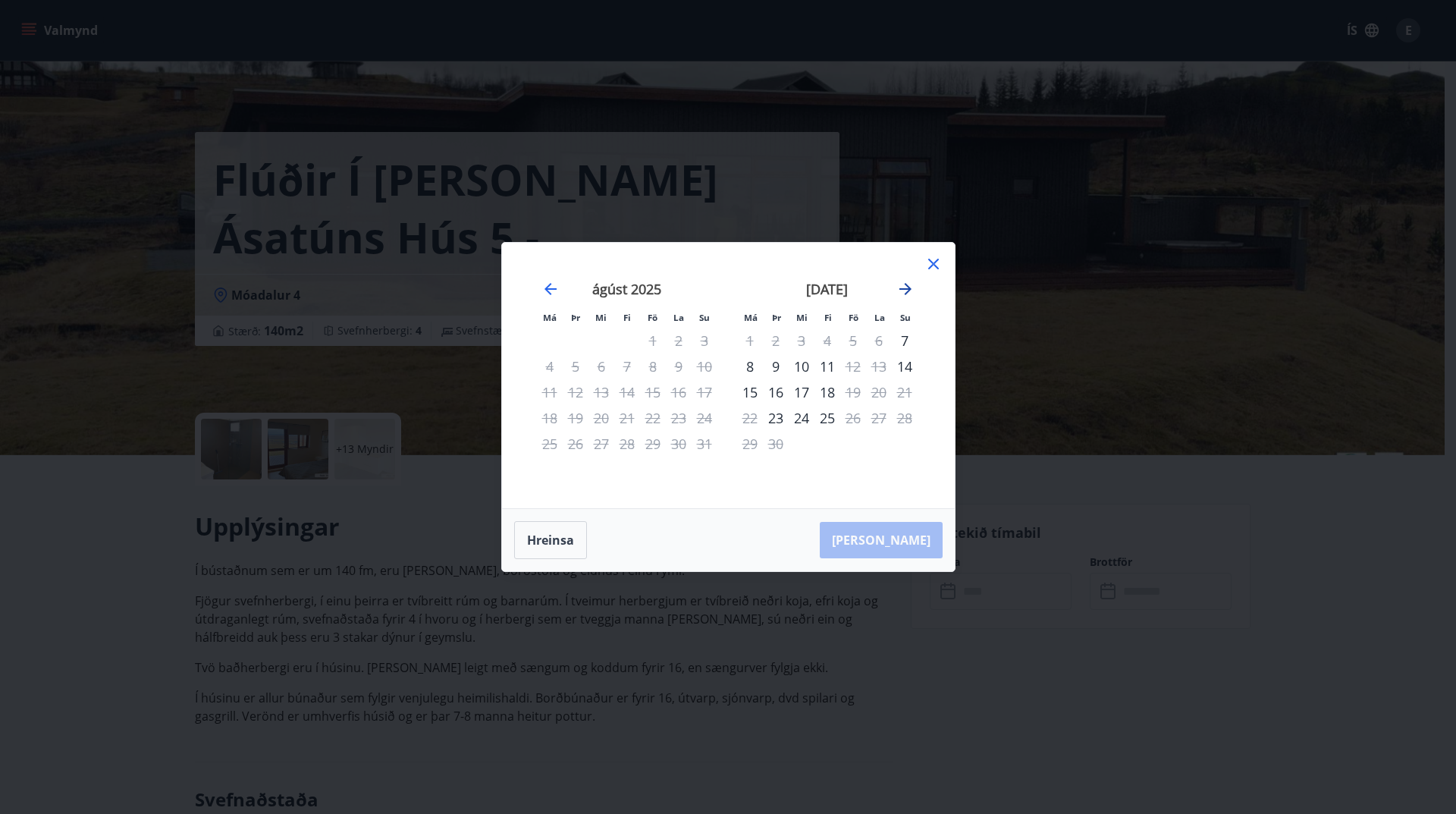
click at [902, 282] on icon "Move forward to switch to the next month." at bounding box center [905, 289] width 18 height 18
click at [903, 364] on div "12" at bounding box center [904, 366] width 26 height 26
click at [800, 387] on div "15" at bounding box center [801, 392] width 26 height 26
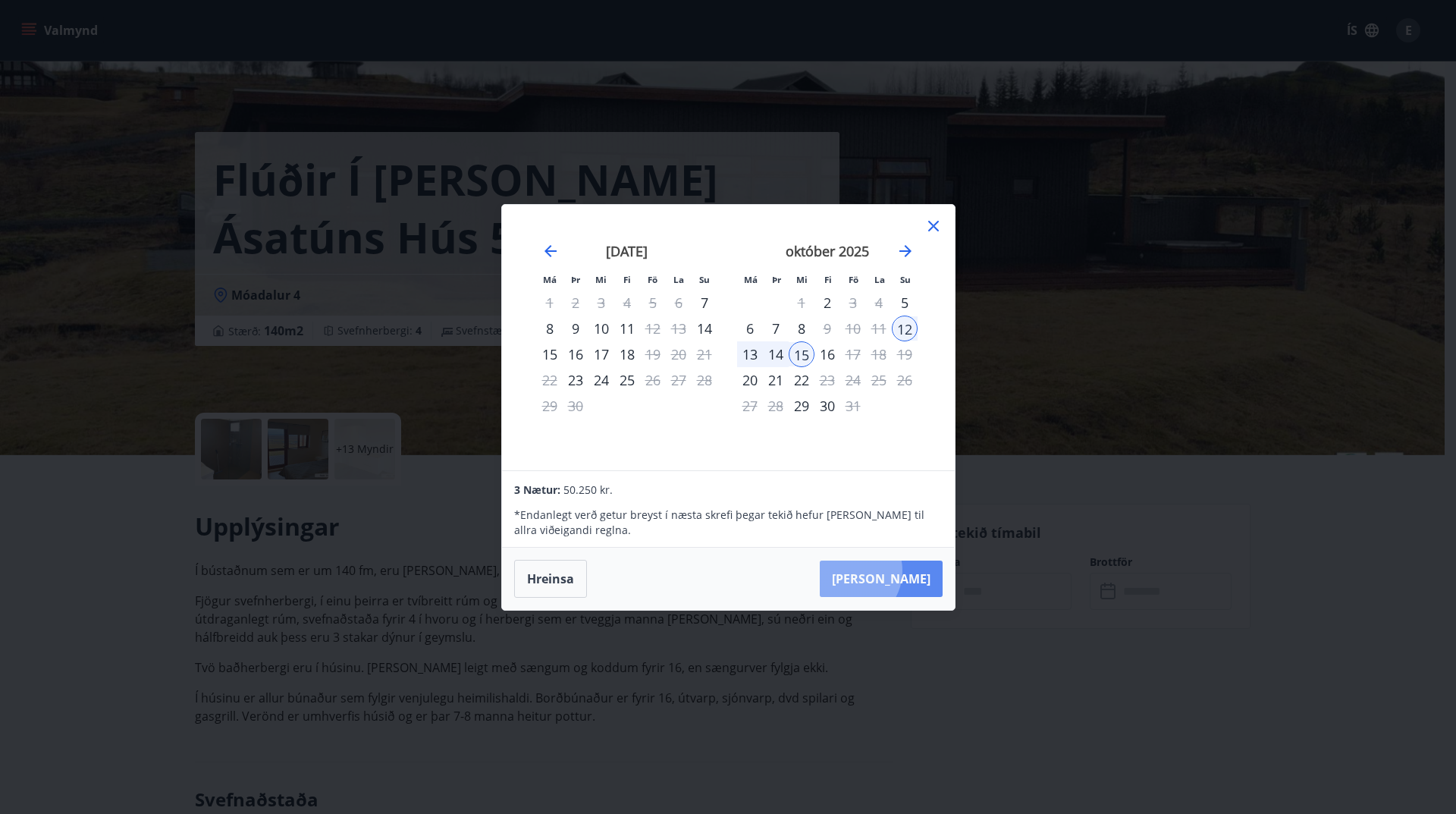
click at [895, 570] on button "Taka Frá" at bounding box center [880, 579] width 122 height 37
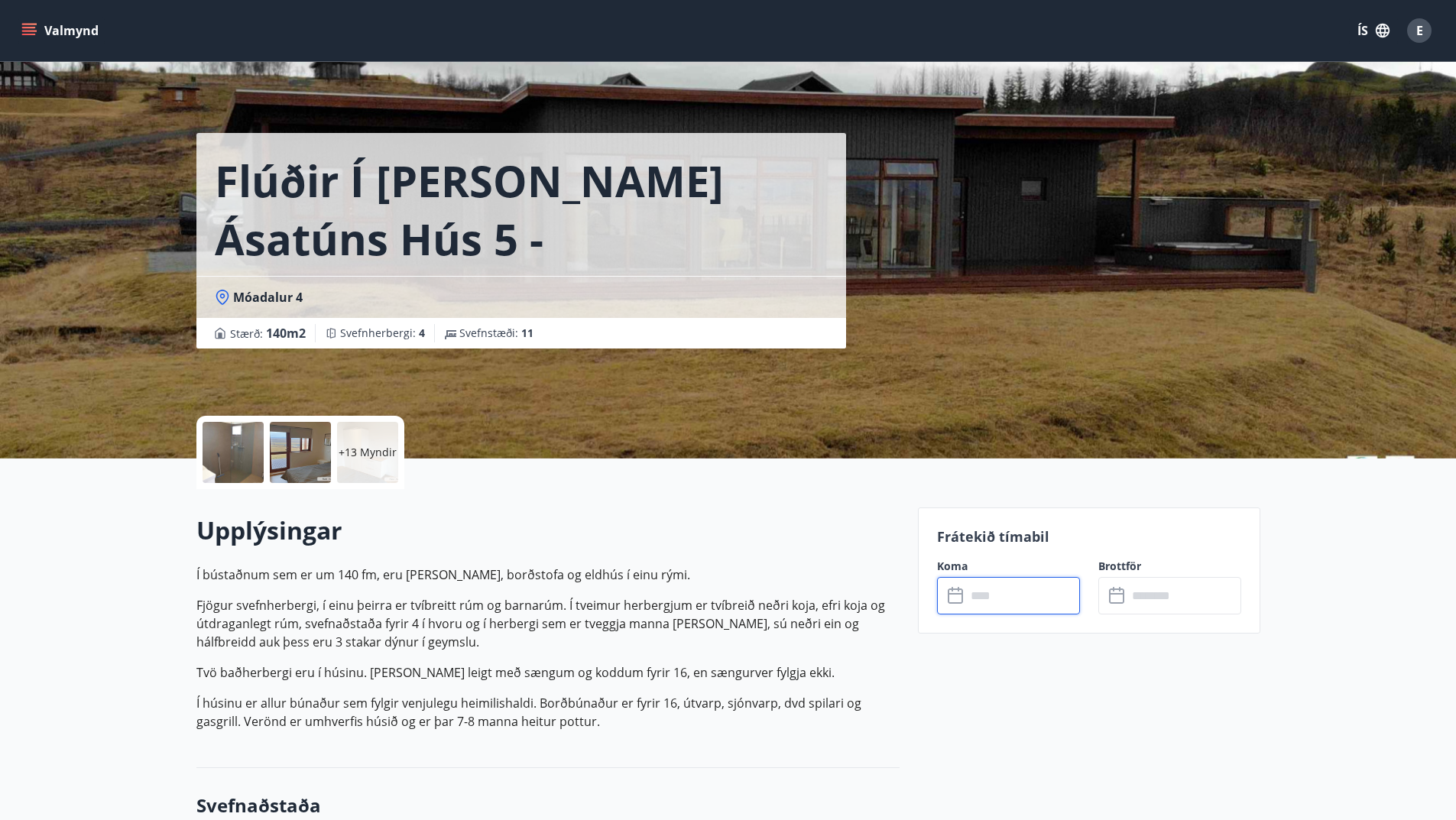
type input "******"
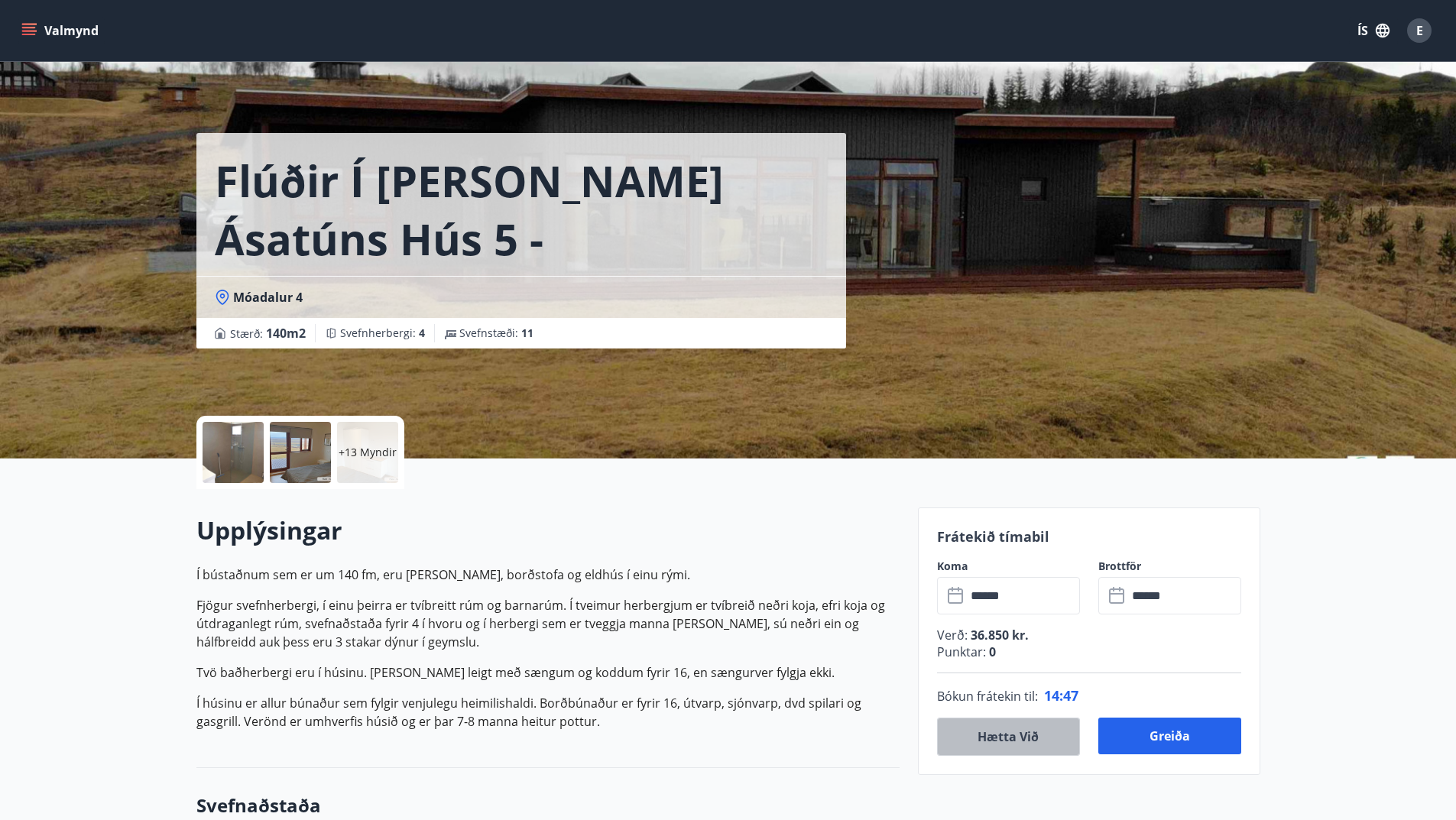
click at [991, 729] on button "Hætta við" at bounding box center [1008, 737] width 143 height 39
